Goal: Task Accomplishment & Management: Complete application form

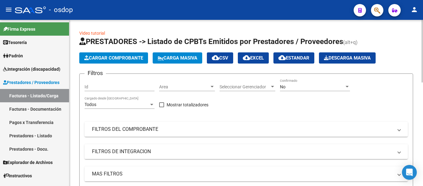
scroll to position [31, 0]
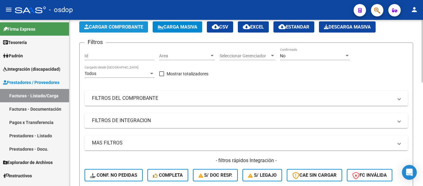
click at [110, 25] on span "Cargar Comprobante" at bounding box center [113, 27] width 59 height 6
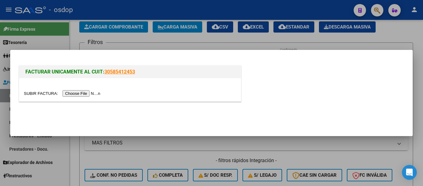
click at [84, 94] on input "file" at bounding box center [63, 93] width 78 height 7
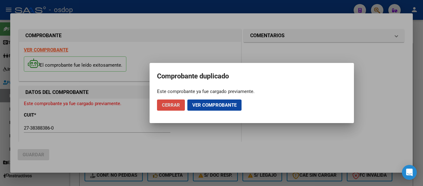
click at [177, 101] on button "Cerrar" at bounding box center [171, 104] width 28 height 11
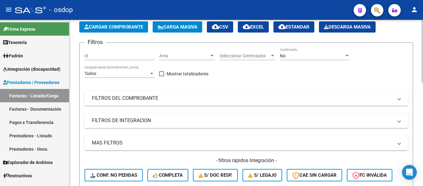
scroll to position [0, 0]
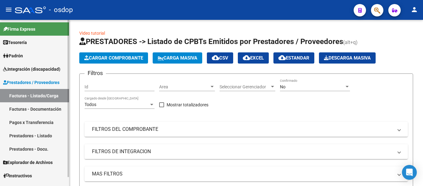
click at [42, 135] on link "Prestadores - Listado" at bounding box center [34, 135] width 69 height 13
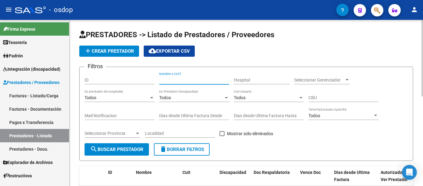
click at [184, 78] on input "Nombre o CUIT" at bounding box center [194, 79] width 70 height 5
type input "27383883860"
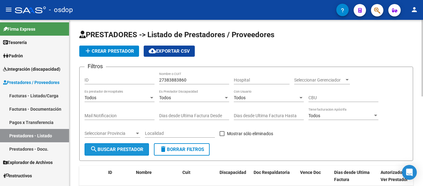
click at [131, 145] on button "search Buscar Prestador" at bounding box center [117, 149] width 64 height 12
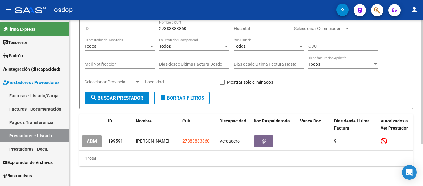
scroll to position [57, 0]
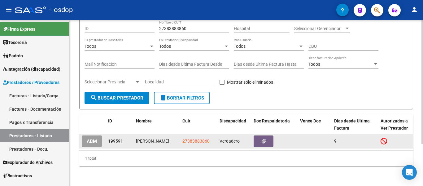
click at [188, 139] on datatable-body-cell "27383883860" at bounding box center [198, 141] width 37 height 14
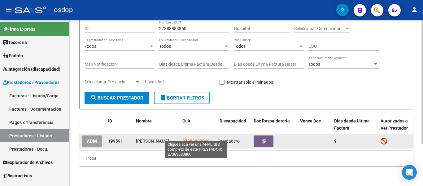
click at [188, 138] on span "27383883860" at bounding box center [195, 140] width 27 height 5
type textarea "27383883860"
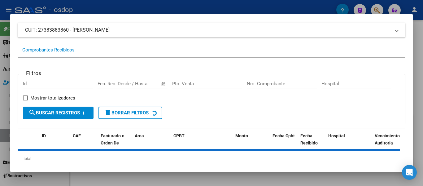
scroll to position [56, 0]
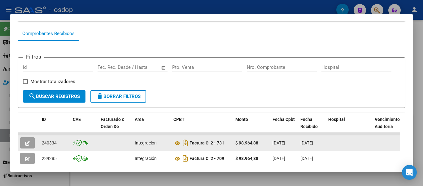
click at [56, 145] on span "240334" at bounding box center [49, 142] width 15 height 5
click at [54, 145] on span "240334" at bounding box center [49, 142] width 15 height 5
copy span "240334"
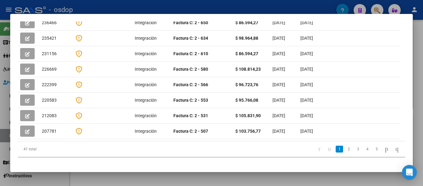
scroll to position [21, 0]
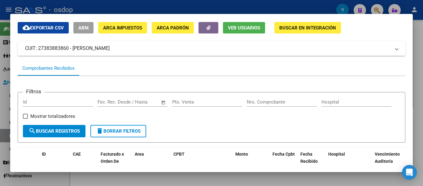
drag, startPoint x: 0, startPoint y: 98, endPoint x: 55, endPoint y: 35, distance: 83.2
click at [0, 98] on div at bounding box center [211, 93] width 423 height 186
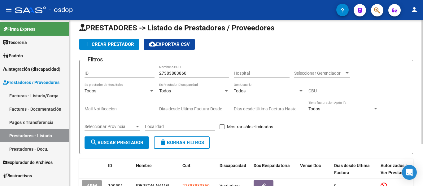
scroll to position [0, 0]
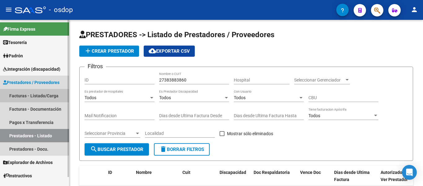
click at [39, 96] on link "Facturas - Listado/Carga" at bounding box center [34, 95] width 69 height 13
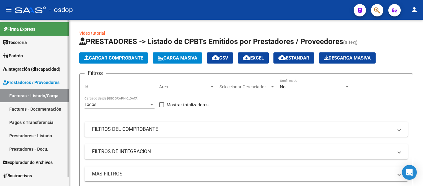
click at [43, 133] on link "Prestadores - Listado" at bounding box center [34, 135] width 69 height 13
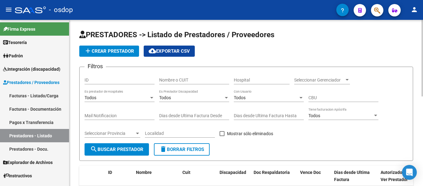
click at [172, 81] on input "Nombre o CUIT" at bounding box center [194, 79] width 70 height 5
paste input "27-39838887-4"
click at [132, 151] on span "search Buscar Prestador" at bounding box center [116, 149] width 53 height 6
click at [188, 77] on input "27-39838887-4" at bounding box center [194, 79] width 70 height 5
click at [165, 77] on input "27-398388874" at bounding box center [194, 79] width 70 height 5
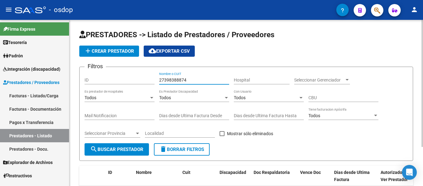
type input "27398388874"
click at [135, 150] on span "search Buscar Prestador" at bounding box center [116, 149] width 53 height 6
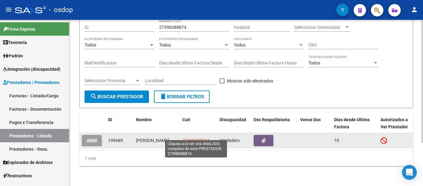
click at [193, 138] on span "27398388874" at bounding box center [195, 140] width 27 height 5
type textarea "27398388874"
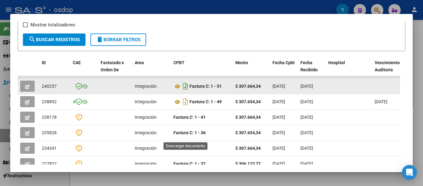
scroll to position [124, 0]
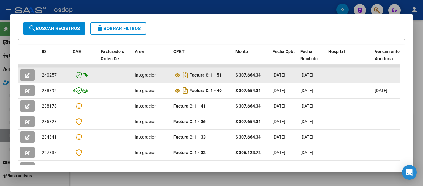
click at [49, 75] on div "240257" at bounding box center [55, 75] width 26 height 7
copy span "240257"
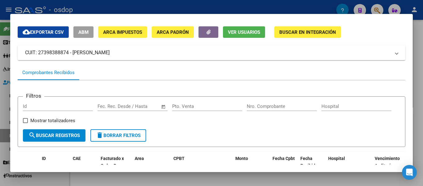
scroll to position [0, 0]
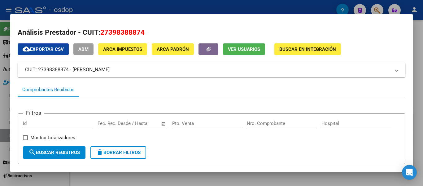
click at [0, 48] on div at bounding box center [211, 93] width 423 height 186
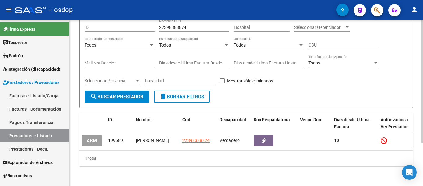
click at [167, 96] on button "delete Borrar Filtros" at bounding box center [182, 96] width 56 height 12
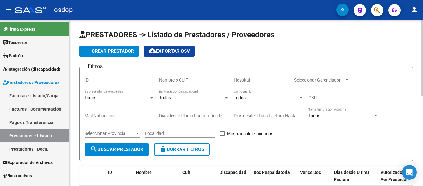
click at [174, 80] on input "Nombre o CUIT" at bounding box center [194, 79] width 70 height 5
paste input "27392562465"
type input "27392562465"
click at [139, 146] on span "search Buscar Prestador" at bounding box center [116, 149] width 53 height 6
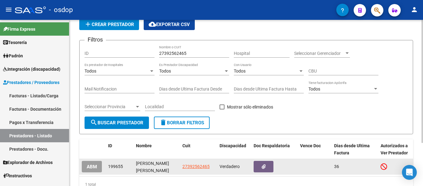
scroll to position [58, 0]
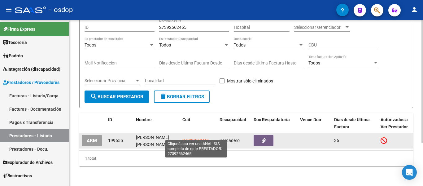
click at [189, 138] on span "27392562465" at bounding box center [195, 140] width 27 height 5
type textarea "27392562465"
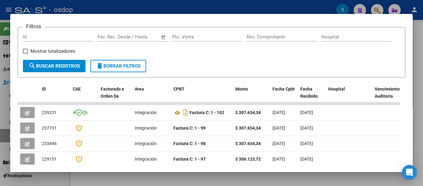
scroll to position [0, 0]
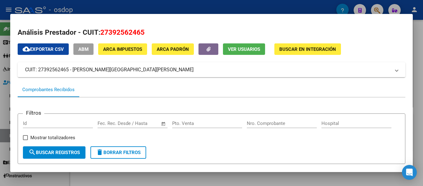
click at [0, 62] on div at bounding box center [211, 93] width 423 height 186
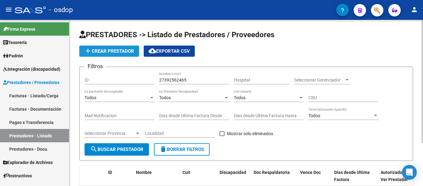
click at [113, 53] on span "add Crear Prestador" at bounding box center [109, 51] width 50 height 6
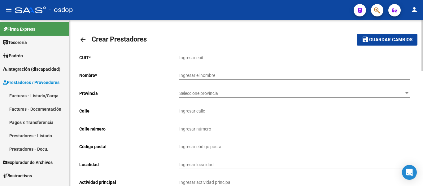
click at [48, 83] on span "Prestadores / Proveedores" at bounding box center [31, 82] width 56 height 7
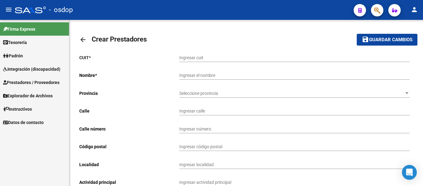
click at [39, 87] on link "Prestadores / Proveedores" at bounding box center [34, 82] width 69 height 13
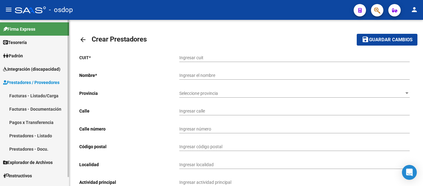
click at [46, 80] on span "Prestadores / Proveedores" at bounding box center [31, 82] width 56 height 7
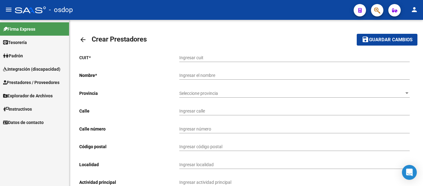
click at [45, 87] on link "Prestadores / Proveedores" at bounding box center [34, 82] width 69 height 13
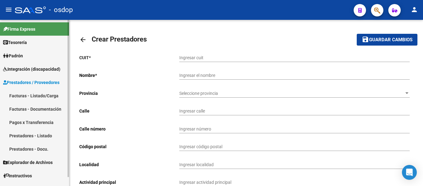
click at [41, 101] on link "Facturas - Listado/Carga" at bounding box center [34, 95] width 69 height 13
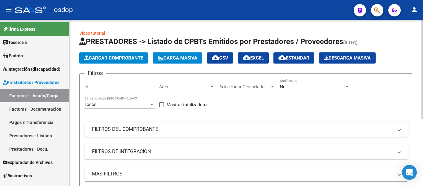
click at [103, 61] on button "Cargar Comprobante" at bounding box center [113, 57] width 69 height 11
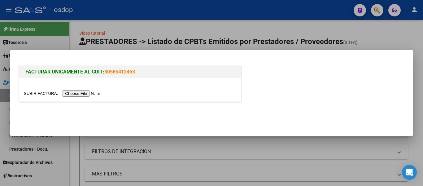
click at [77, 93] on input "file" at bounding box center [63, 93] width 78 height 7
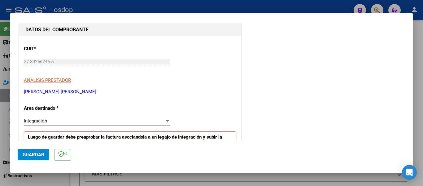
scroll to position [124, 0]
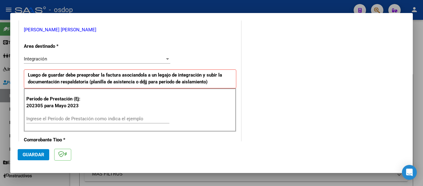
click at [83, 117] on input "Ingrese el Período de Prestación como indica el ejemplo" at bounding box center [97, 119] width 143 height 6
type input "202507"
click at [31, 155] on span "Guardar" at bounding box center [34, 155] width 22 height 6
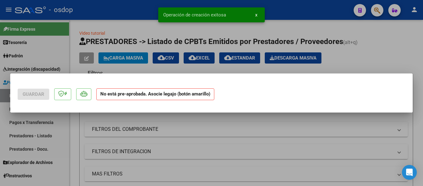
scroll to position [0, 0]
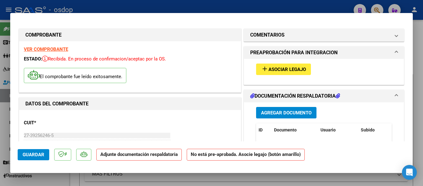
click at [268, 72] on span "Asociar Legajo" at bounding box center [286, 70] width 37 height 6
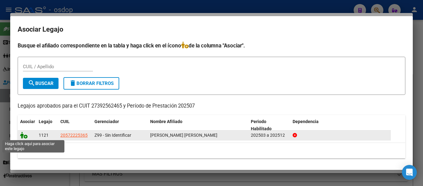
click at [25, 135] on icon at bounding box center [23, 135] width 7 height 7
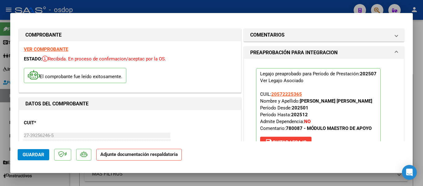
scroll to position [93, 0]
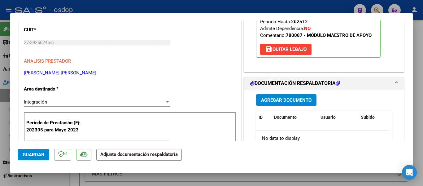
click at [292, 99] on span "Agregar Documento" at bounding box center [286, 100] width 50 height 6
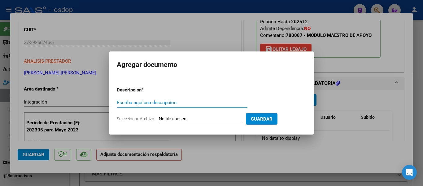
click at [182, 103] on input "Escriba aquí una descripcion" at bounding box center [182, 103] width 131 height 6
type input "PLANILLA [PERSON_NAME]"
click at [225, 116] on app-file-uploader "Seleccionar Archivo" at bounding box center [181, 119] width 129 height 6
click at [223, 121] on input "Seleccionar Archivo" at bounding box center [200, 119] width 82 height 6
type input "C:\fakepath\PLANILLA [PERSON_NAME].pdf"
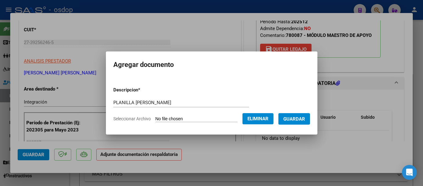
click at [295, 114] on button "Guardar" at bounding box center [294, 118] width 32 height 11
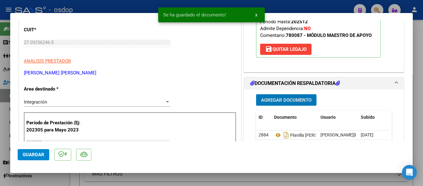
click at [29, 154] on span "Guardar" at bounding box center [34, 155] width 22 height 6
click at [14, 120] on mat-dialog-content "COMPROBANTE VER COMPROBANTE ESTADO: Recibida. En proceso de confirmacion/acepta…" at bounding box center [211, 80] width 402 height 121
click at [3, 114] on div at bounding box center [211, 93] width 423 height 186
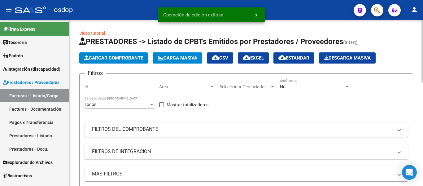
scroll to position [155, 0]
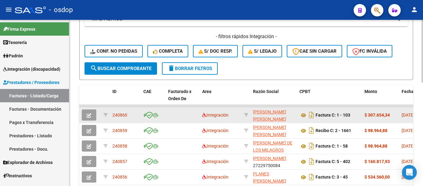
click at [122, 115] on span "240860" at bounding box center [119, 114] width 15 height 5
copy span "240860"
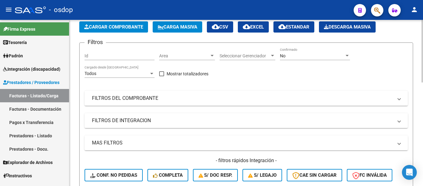
scroll to position [0, 0]
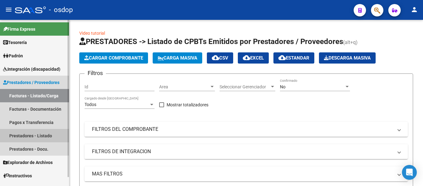
click at [44, 136] on link "Prestadores - Listado" at bounding box center [34, 135] width 69 height 13
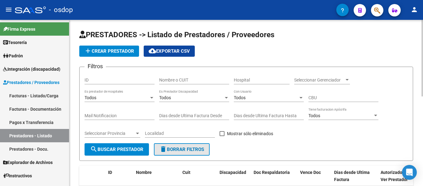
click at [187, 153] on button "delete Borrar Filtros" at bounding box center [182, 149] width 56 height 12
click at [171, 79] on input "Nombre o CUIT" at bounding box center [194, 79] width 70 height 5
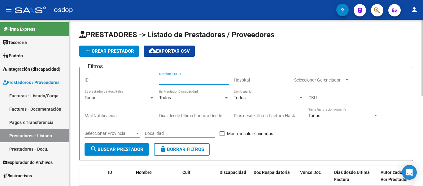
paste input "27315695428"
type input "27315695428"
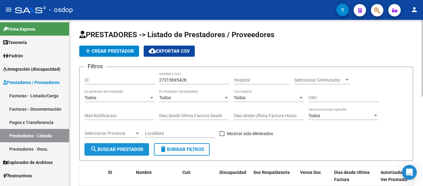
click at [136, 151] on span "search Buscar Prestador" at bounding box center [116, 149] width 53 height 6
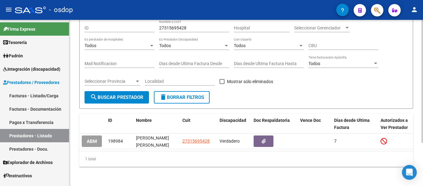
scroll to position [58, 0]
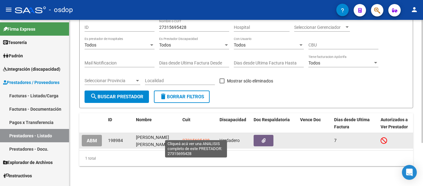
click at [200, 138] on span "27315695428" at bounding box center [195, 140] width 27 height 5
type textarea "27315695428"
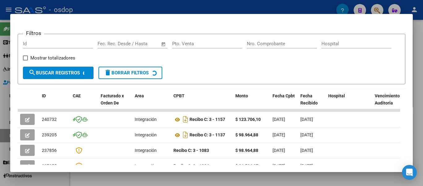
scroll to position [93, 0]
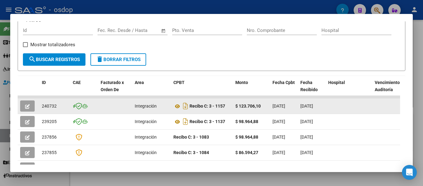
click at [49, 107] on span "240732" at bounding box center [49, 105] width 15 height 5
copy span "240732"
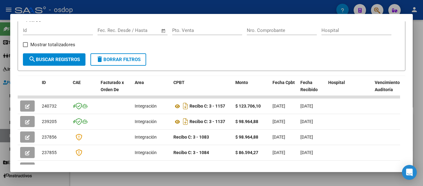
click at [50, 66] on button "search Buscar Registros" at bounding box center [54, 59] width 63 height 12
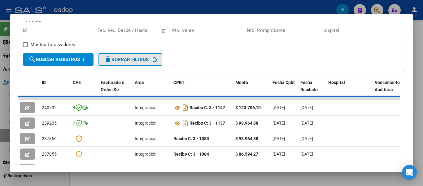
click at [126, 62] on span "delete Borrar Filtros" at bounding box center [126, 60] width 45 height 6
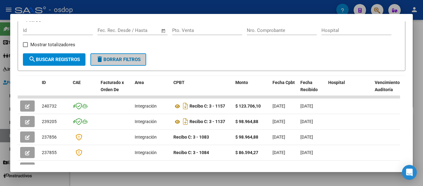
click at [0, 75] on div at bounding box center [211, 93] width 423 height 186
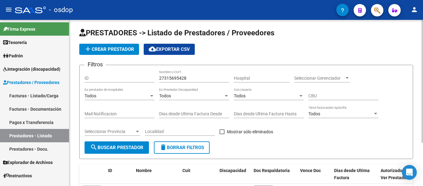
scroll to position [0, 0]
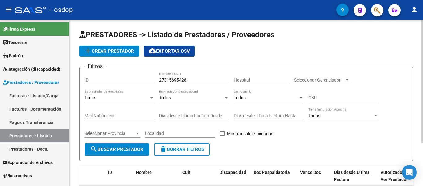
click at [184, 149] on span "delete Borrar Filtros" at bounding box center [181, 149] width 45 height 6
click at [169, 76] on div "Nombre o CUIT" at bounding box center [194, 78] width 70 height 12
click at [170, 79] on input "Nombre o CUIT" at bounding box center [194, 79] width 70 height 5
paste input "23346785284"
type input "23346785284"
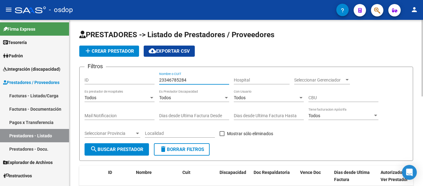
click at [127, 148] on span "search Buscar Prestador" at bounding box center [116, 149] width 53 height 6
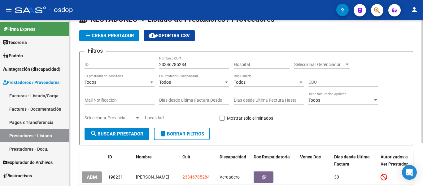
scroll to position [31, 0]
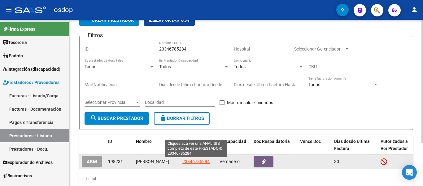
click at [191, 160] on span "23346785284" at bounding box center [195, 161] width 27 height 5
type textarea "23346785284"
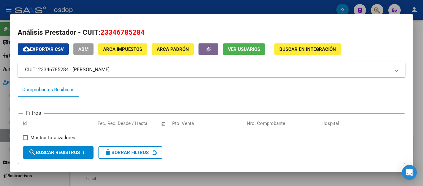
scroll to position [93, 0]
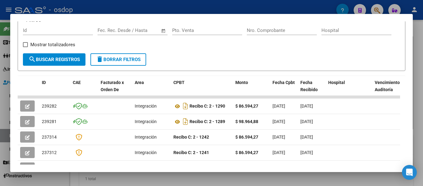
click at [133, 61] on span "delete Borrar Filtros" at bounding box center [118, 60] width 45 height 6
click at [0, 100] on div at bounding box center [211, 93] width 423 height 186
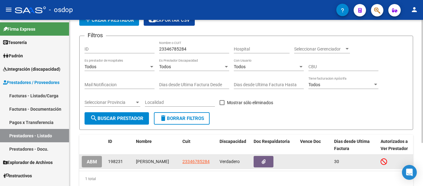
click at [194, 165] on app-link-go-to "23346785284" at bounding box center [195, 161] width 27 height 7
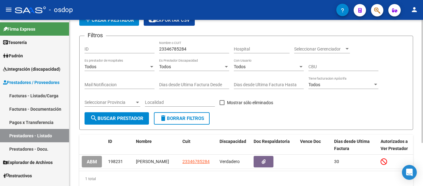
click at [172, 122] on button "delete Borrar Filtros" at bounding box center [182, 118] width 56 height 12
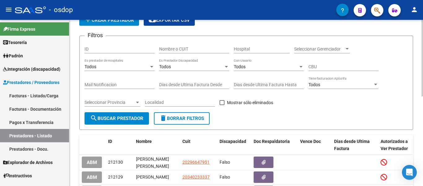
scroll to position [0, 0]
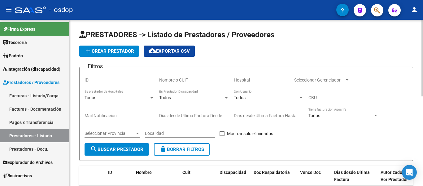
click at [192, 73] on div "Nombre o CUIT" at bounding box center [194, 78] width 70 height 12
click at [192, 76] on div "Nombre o CUIT" at bounding box center [194, 78] width 70 height 12
paste input "23346785284"
type input "23346785284"
click at [127, 146] on span "search Buscar Prestador" at bounding box center [116, 149] width 53 height 6
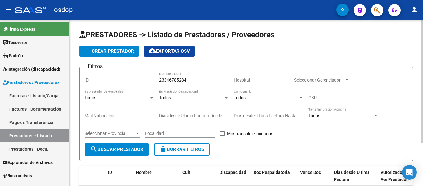
scroll to position [58, 0]
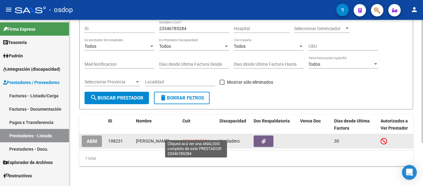
click at [205, 138] on span "23346785284" at bounding box center [195, 140] width 27 height 5
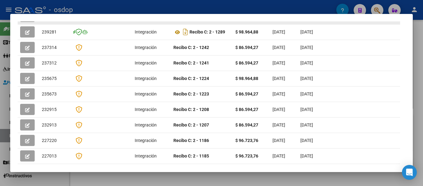
scroll to position [207, 0]
